Goal: Obtain resource: Obtain resource

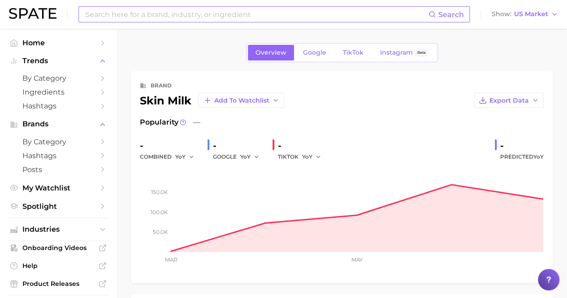
click at [139, 8] on input at bounding box center [256, 14] width 344 height 15
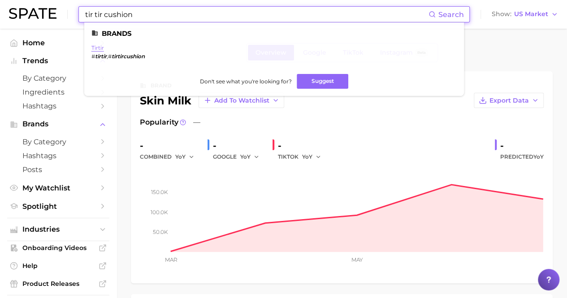
type input "tir tir cushion"
click at [103, 48] on link "tirtir" at bounding box center [97, 47] width 13 height 7
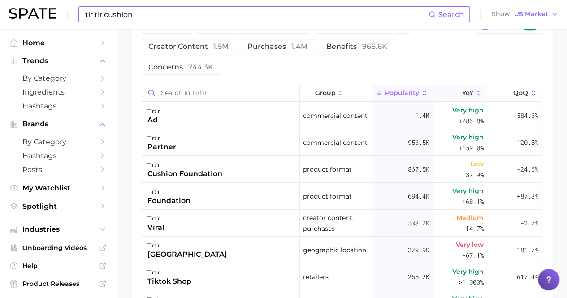
click at [461, 100] on button "YoY" at bounding box center [460, 92] width 54 height 17
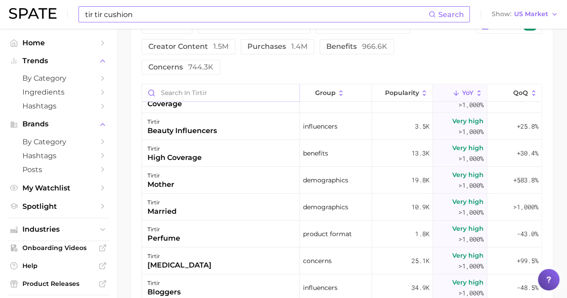
scroll to position [269, 0]
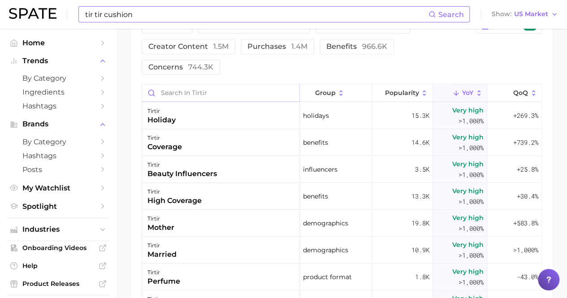
click at [220, 94] on input "Search in tirtir" at bounding box center [220, 92] width 157 height 17
type input "cushion"
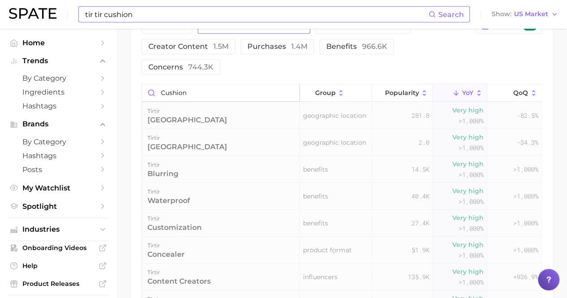
scroll to position [384, 0]
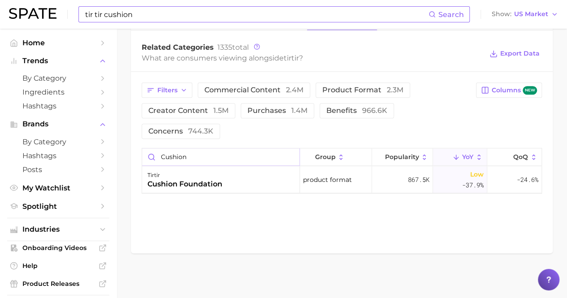
click at [261, 162] on input "cushion" at bounding box center [220, 156] width 157 height 17
click at [289, 158] on input "cushion" at bounding box center [220, 156] width 157 height 17
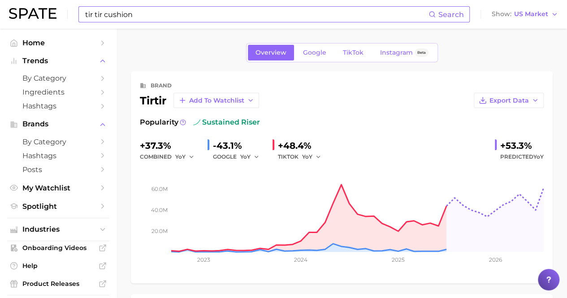
scroll to position [0, 0]
type input "mask"
click at [348, 49] on span "TikTok" at bounding box center [353, 53] width 21 height 8
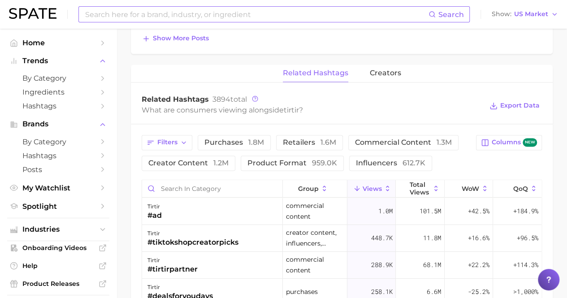
scroll to position [672, 0]
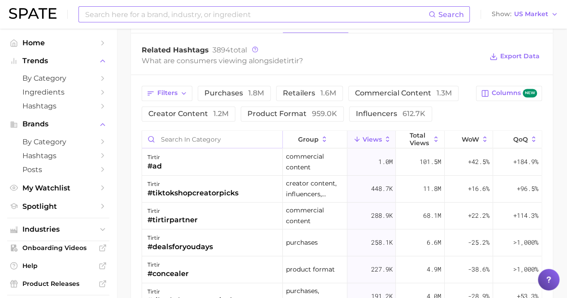
click at [203, 140] on input "Search in category" at bounding box center [212, 139] width 140 height 17
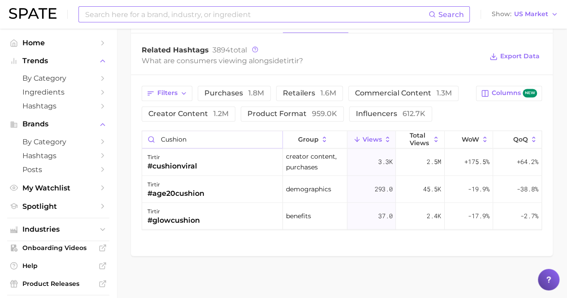
type input "cushion"
click at [275, 133] on input "cushion" at bounding box center [212, 139] width 140 height 17
click at [272, 137] on input "cushion" at bounding box center [212, 139] width 140 height 17
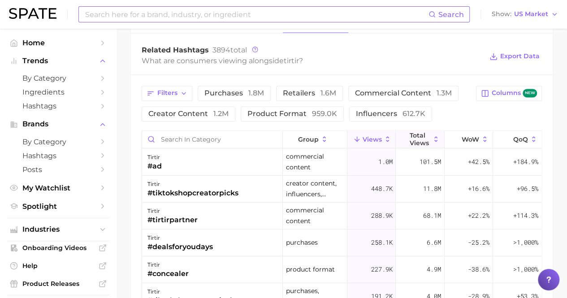
click at [424, 134] on span "Total Views" at bounding box center [420, 139] width 21 height 14
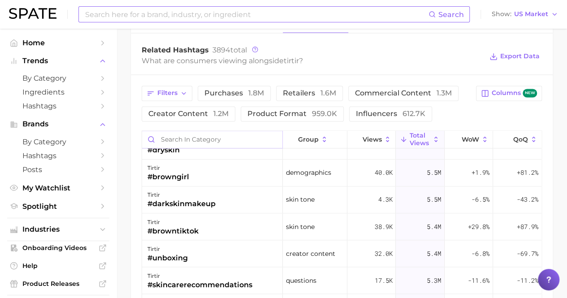
scroll to position [762, 0]
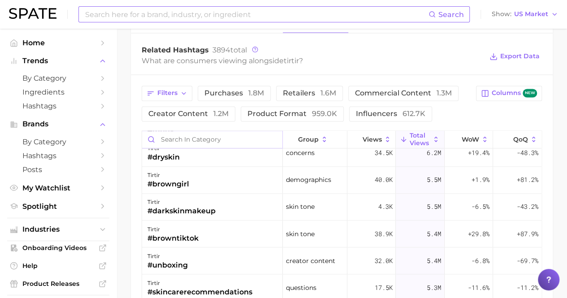
drag, startPoint x: 241, startPoint y: 136, endPoint x: 251, endPoint y: 130, distance: 12.1
click at [241, 135] on input "Search in category" at bounding box center [212, 139] width 140 height 17
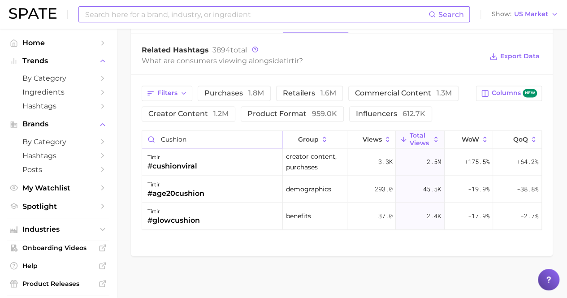
type input "cushion"
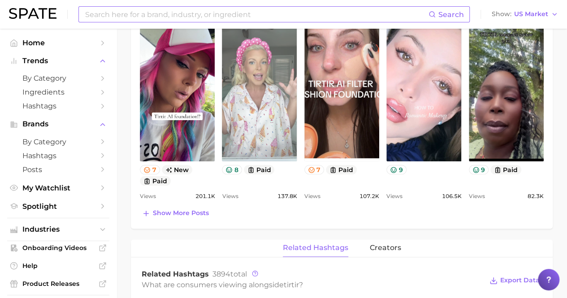
scroll to position [493, 0]
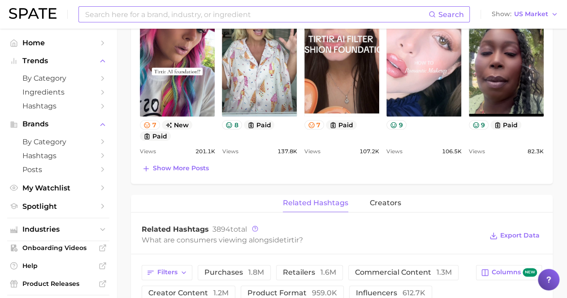
click at [268, 1] on div "Search Show US Market" at bounding box center [283, 14] width 549 height 29
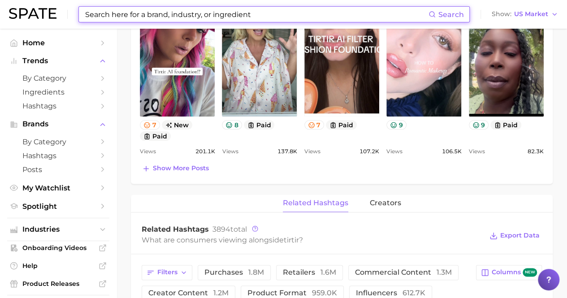
click at [206, 13] on input at bounding box center [256, 14] width 344 height 15
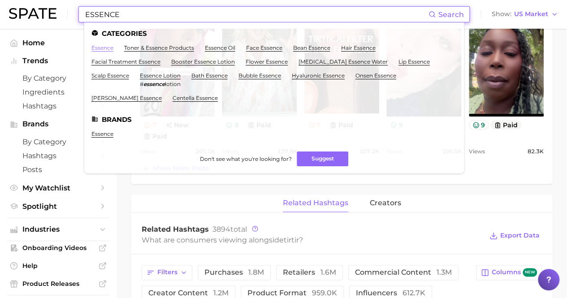
type input "ESSENCE"
click at [107, 48] on link "essence" at bounding box center [102, 47] width 22 height 7
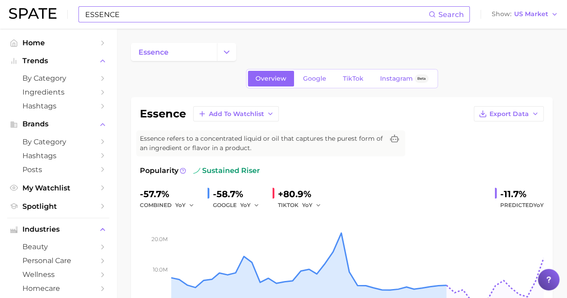
click at [142, 18] on input "ESSENCE" at bounding box center [256, 14] width 344 height 15
type input "E"
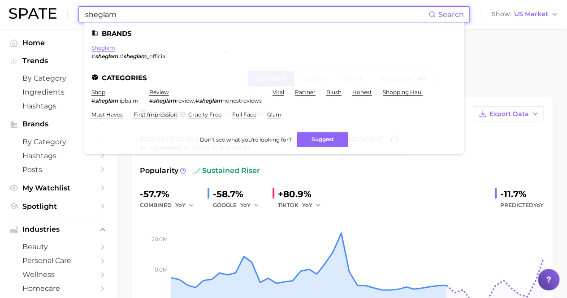
type input "sheglam"
click at [103, 47] on link "sheglam" at bounding box center [103, 47] width 24 height 7
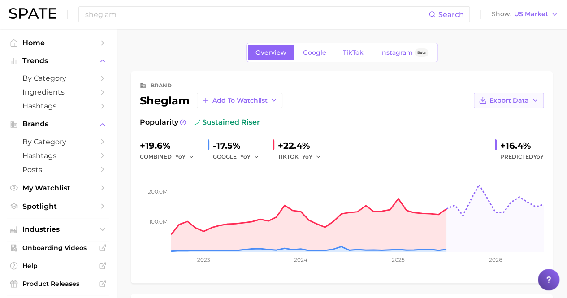
click at [488, 104] on button "Export Data" at bounding box center [509, 100] width 70 height 15
click at [497, 132] on span "Time Series Image" at bounding box center [490, 134] width 60 height 8
click at [221, 13] on input "sheglam" at bounding box center [256, 14] width 344 height 15
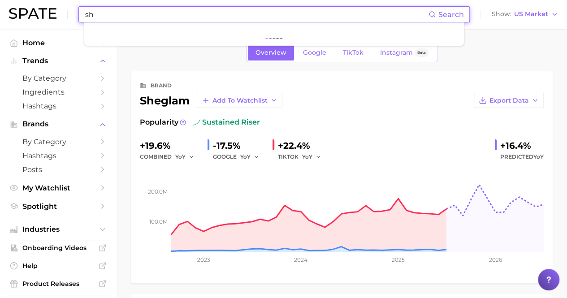
type input "s"
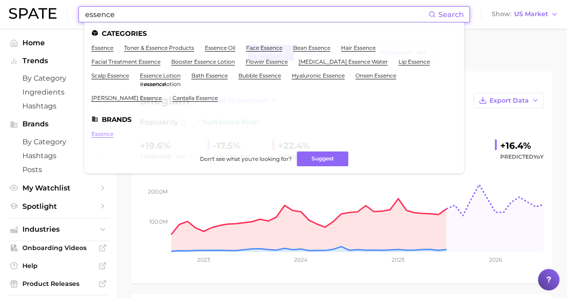
type input "essence"
click at [107, 133] on link "essence" at bounding box center [102, 133] width 22 height 7
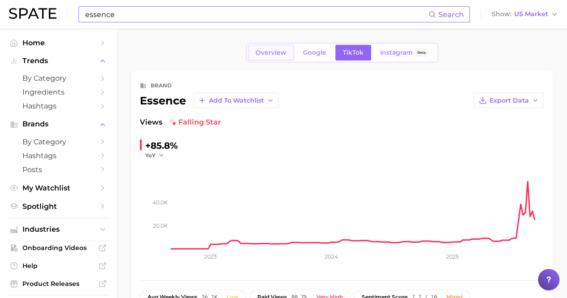
click at [269, 49] on span "Overview" at bounding box center [270, 53] width 31 height 8
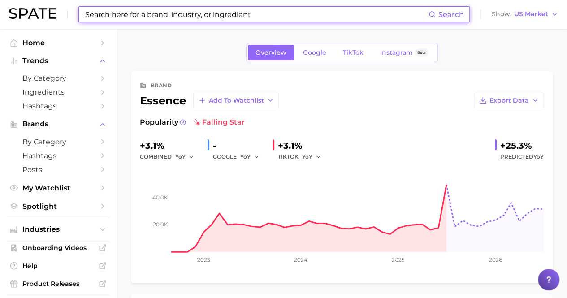
click at [515, 76] on div "brand essence Add to Watchlist Export Data Popularity falling star +3.1% combin…" at bounding box center [342, 177] width 422 height 212
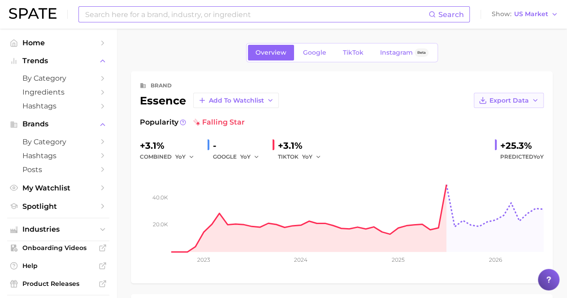
click at [507, 95] on button "Export Data" at bounding box center [509, 100] width 70 height 15
click at [498, 127] on button "Time Series Image" at bounding box center [494, 133] width 99 height 16
